Goal: Task Accomplishment & Management: Use online tool/utility

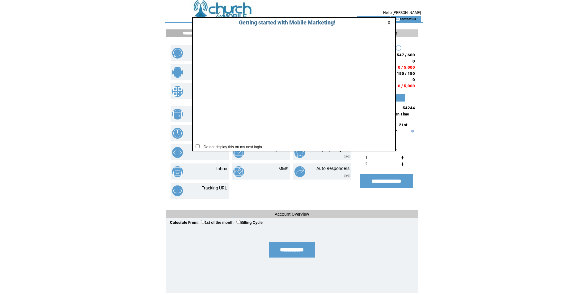
click at [388, 23] on link at bounding box center [390, 22] width 6 height 4
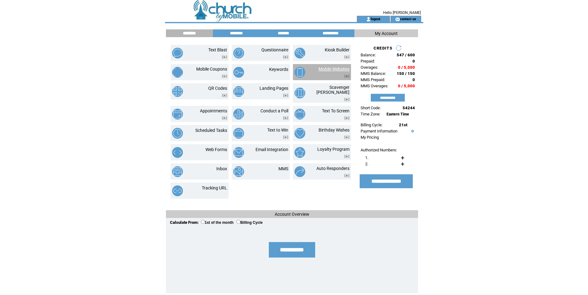
click at [329, 70] on link "Mobile Websites" at bounding box center [334, 68] width 31 height 5
click at [377, 19] on link "logout" at bounding box center [376, 19] width 10 height 4
